Goal: Check status

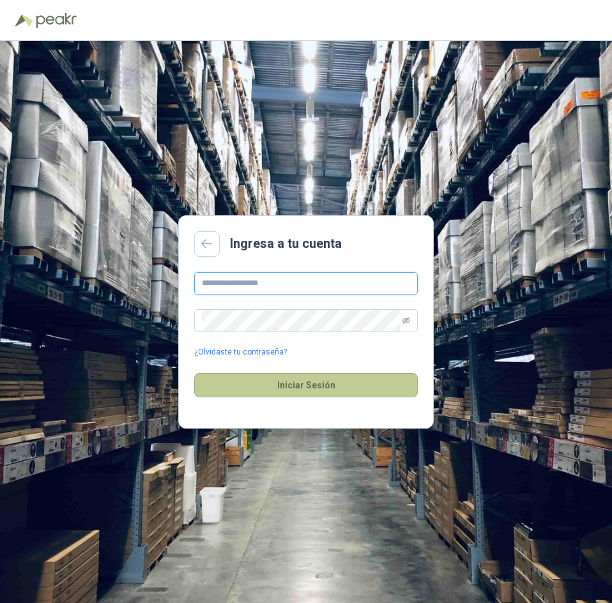
type input "**********"
click at [294, 387] on button "Iniciar Sesión" at bounding box center [305, 385] width 223 height 24
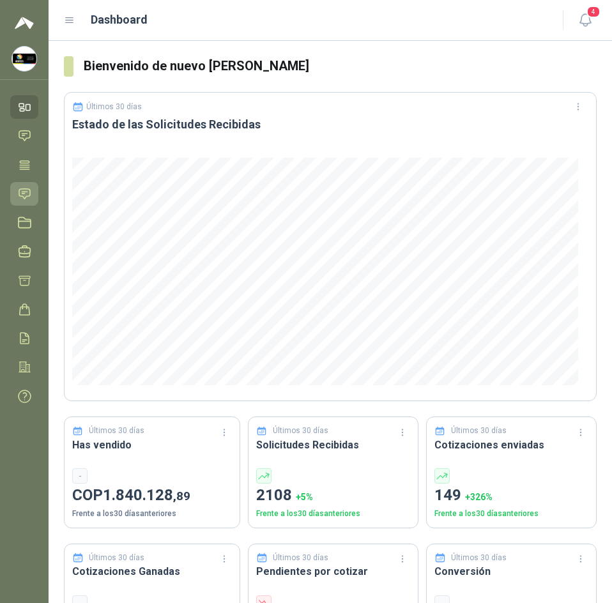
click at [29, 197] on icon at bounding box center [24, 193] width 13 height 13
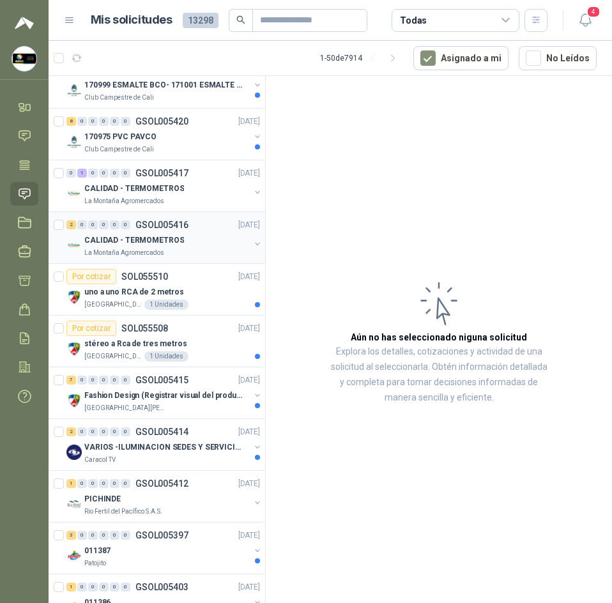
scroll to position [128, 0]
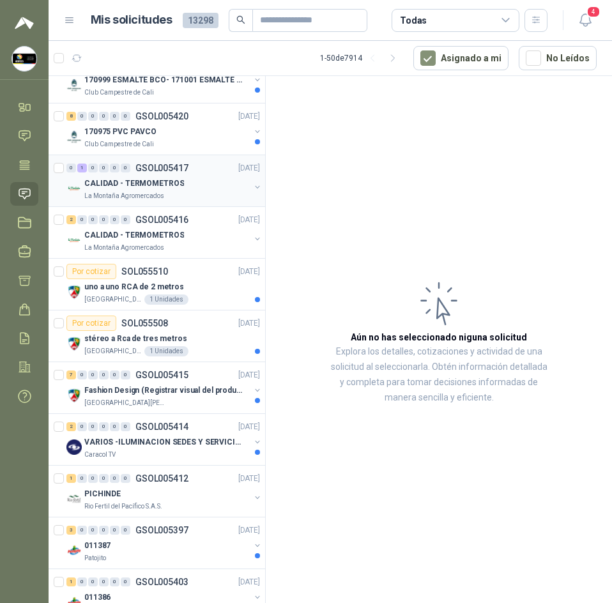
click at [192, 188] on div "CALIDAD - TERMOMETROS" at bounding box center [166, 183] width 165 height 15
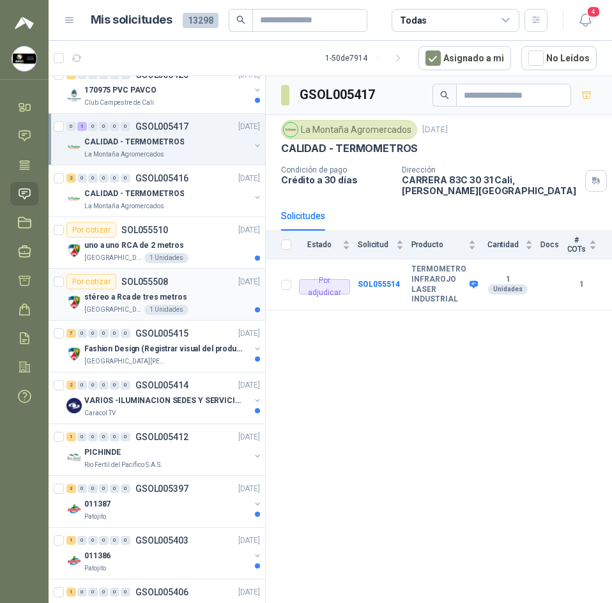
scroll to position [192, 0]
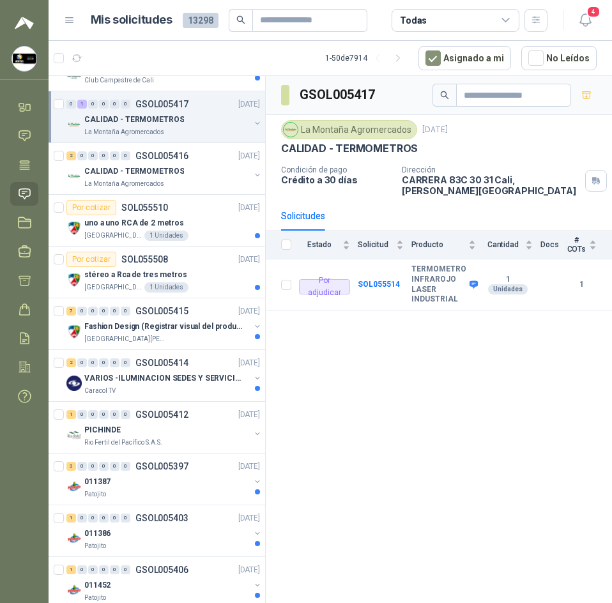
drag, startPoint x: 96, startPoint y: 398, endPoint x: 434, endPoint y: 521, distance: 360.1
click at [434, 521] on div "GSOL005417 La Montaña Agromercados 11 sept, 2025 CALIDAD - TERMOMETROS Condició…" at bounding box center [439, 341] width 346 height 531
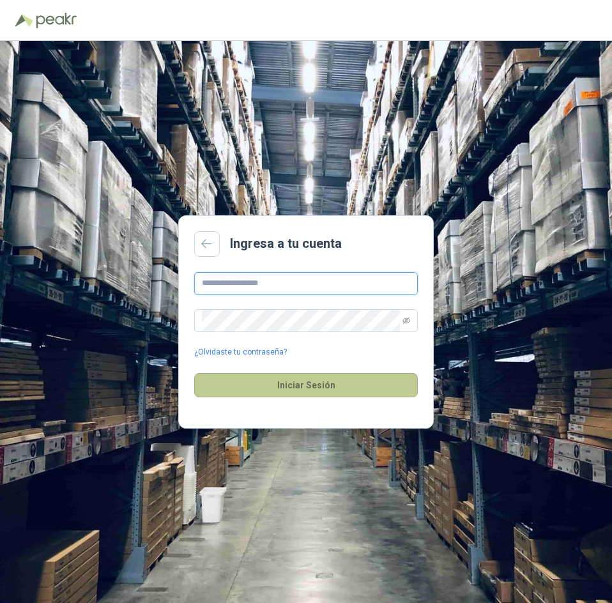
type input "**********"
click at [334, 386] on button "Iniciar Sesión" at bounding box center [305, 385] width 223 height 24
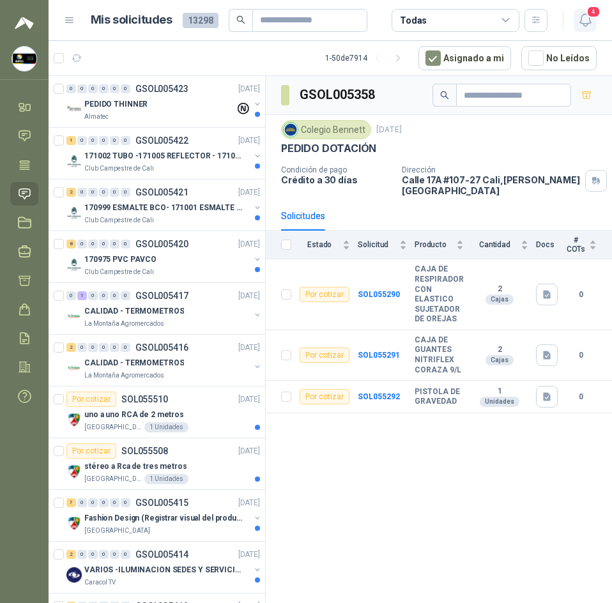
click at [586, 29] on button "4" at bounding box center [584, 20] width 23 height 23
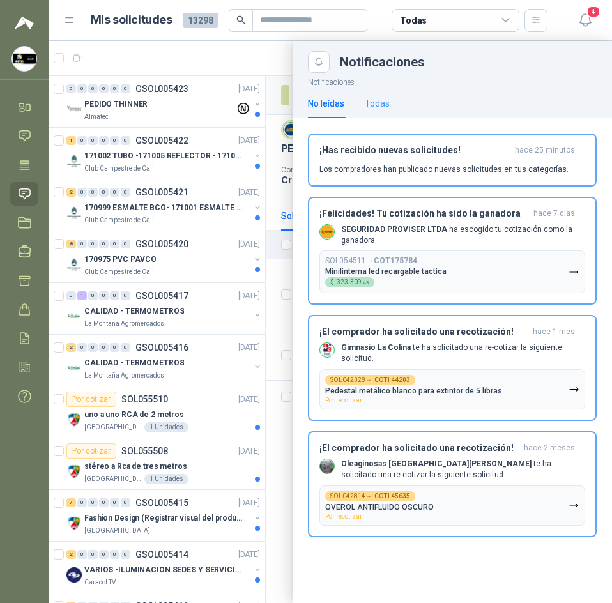
click at [380, 93] on div "Todas" at bounding box center [376, 103] width 25 height 29
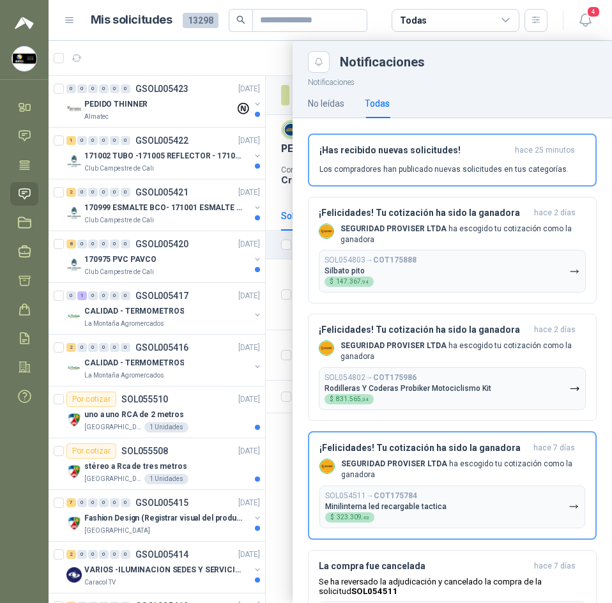
click at [246, 50] on div at bounding box center [330, 322] width 563 height 562
